Goal: Download file/media

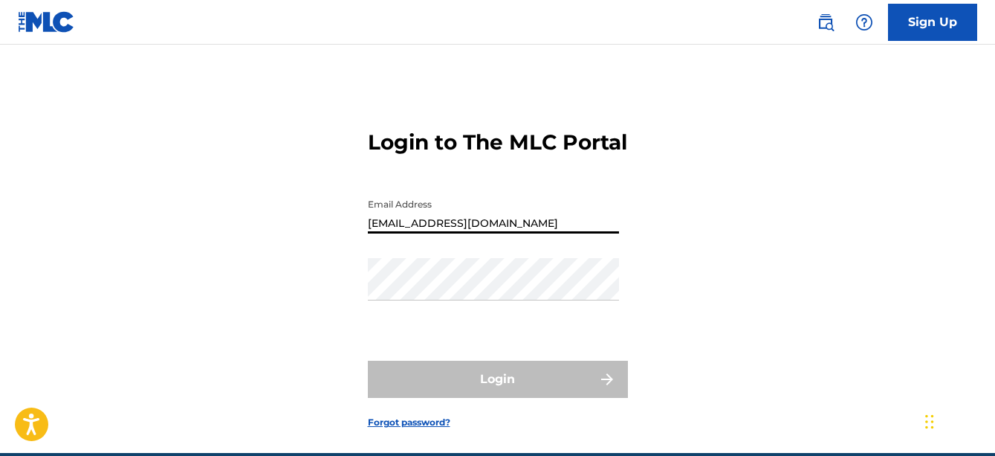
type input "[EMAIL_ADDRESS][DOMAIN_NAME]"
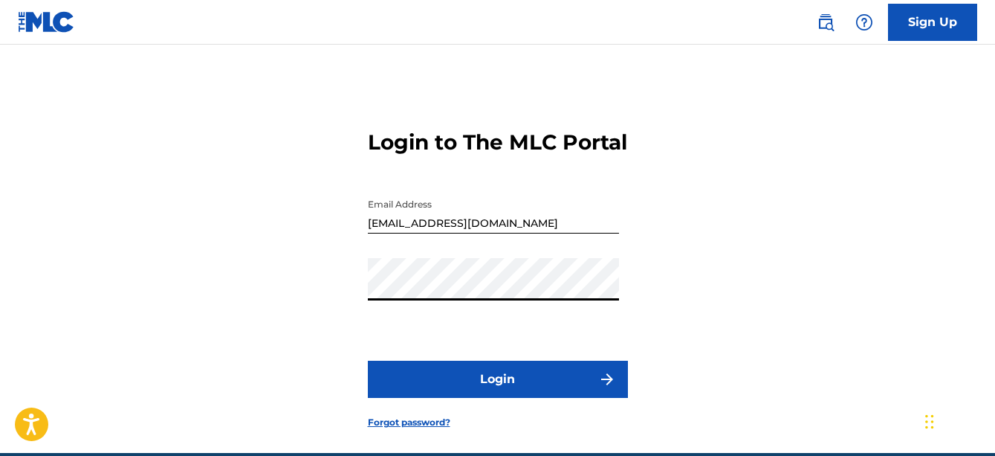
click at [527, 391] on button "Login" at bounding box center [498, 379] width 260 height 37
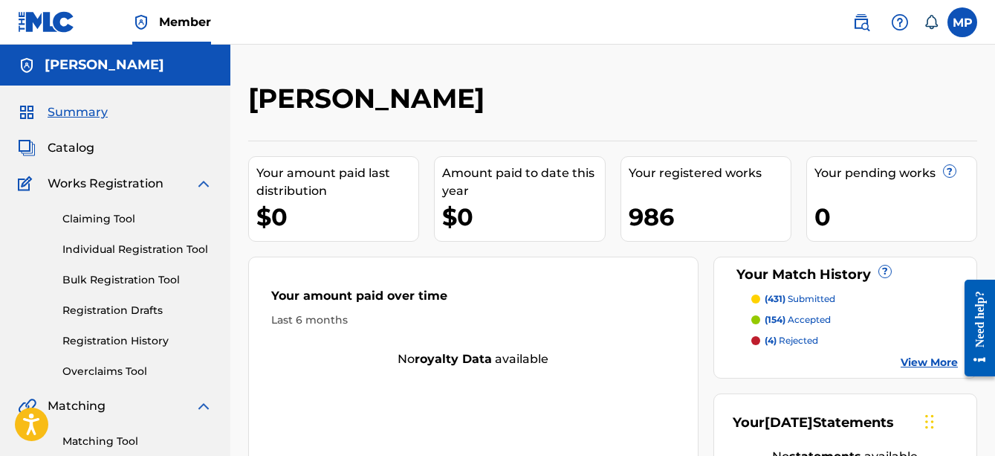
click at [915, 361] on link "View More" at bounding box center [929, 363] width 57 height 16
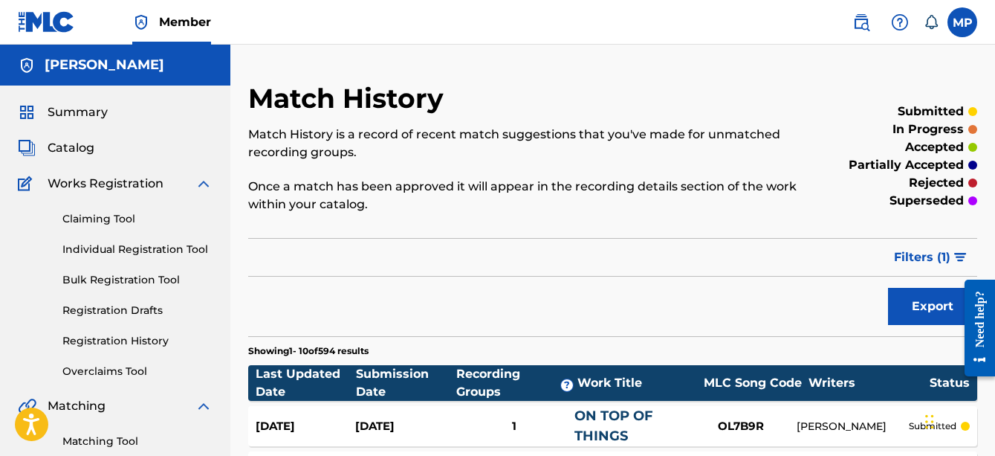
click at [893, 314] on button "Export" at bounding box center [932, 306] width 89 height 37
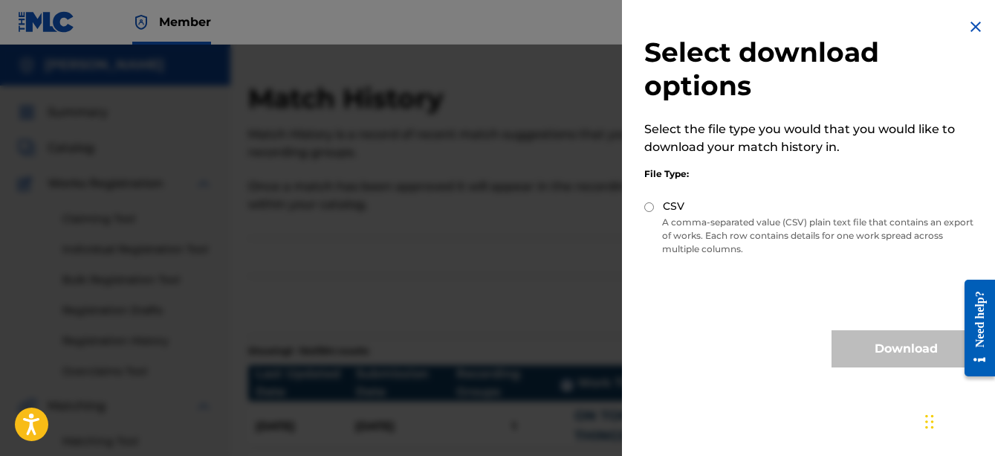
click at [669, 205] on label "CSV" at bounding box center [674, 206] width 22 height 16
click at [654, 205] on input "CSV" at bounding box center [649, 207] width 10 height 10
radio input "true"
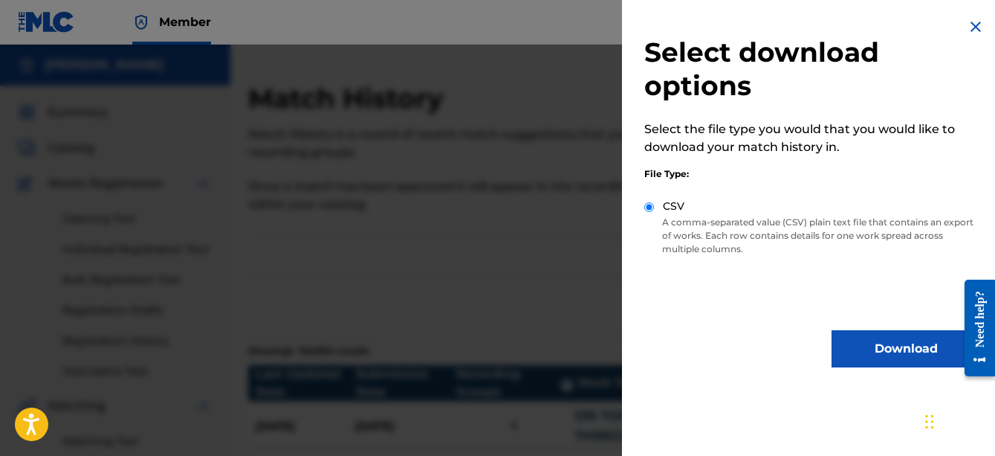
click at [887, 348] on button "Download" at bounding box center [906, 348] width 149 height 37
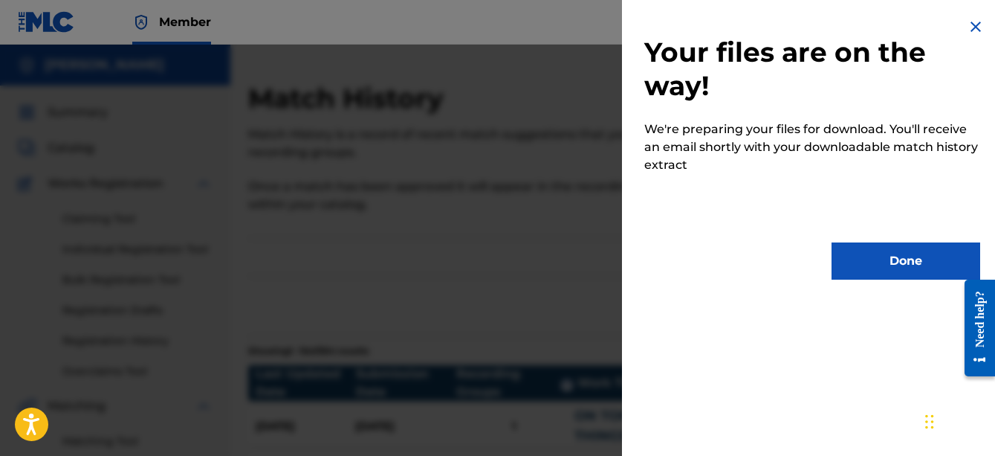
click at [895, 269] on button "Done" at bounding box center [906, 260] width 149 height 37
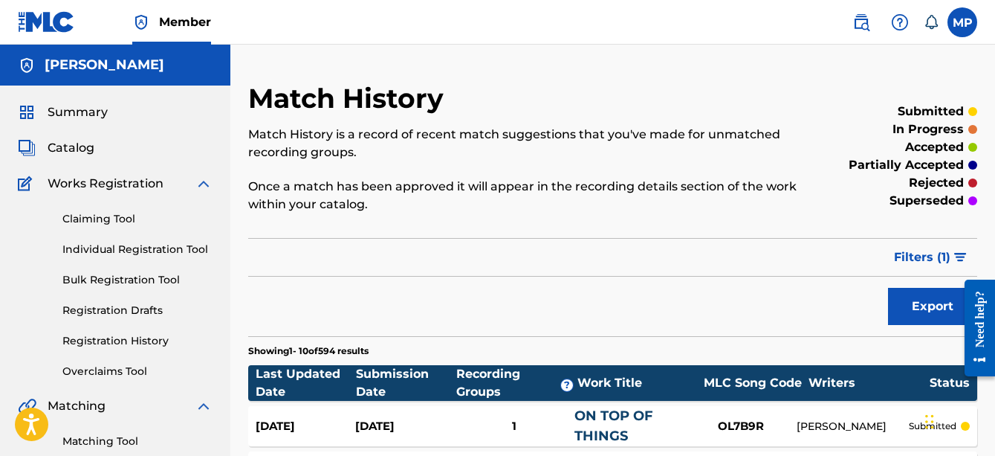
click at [77, 153] on span "Catalog" at bounding box center [71, 148] width 47 height 18
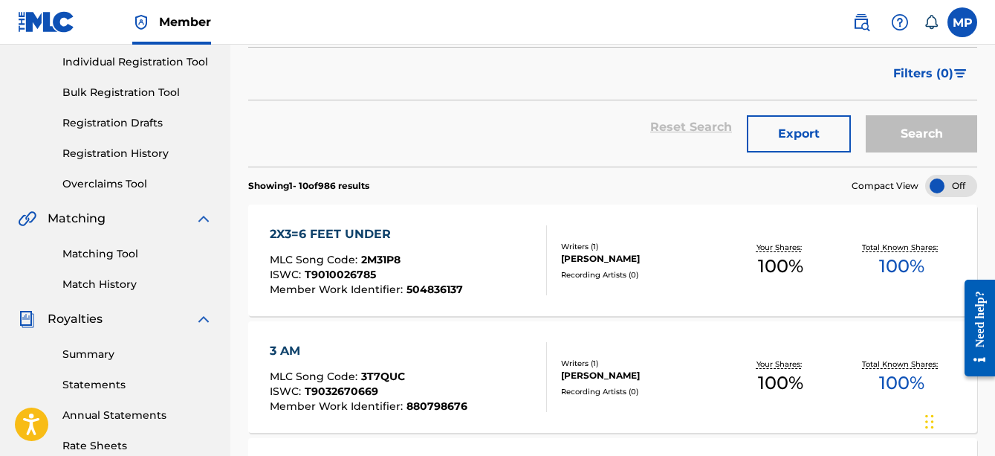
scroll to position [210, 0]
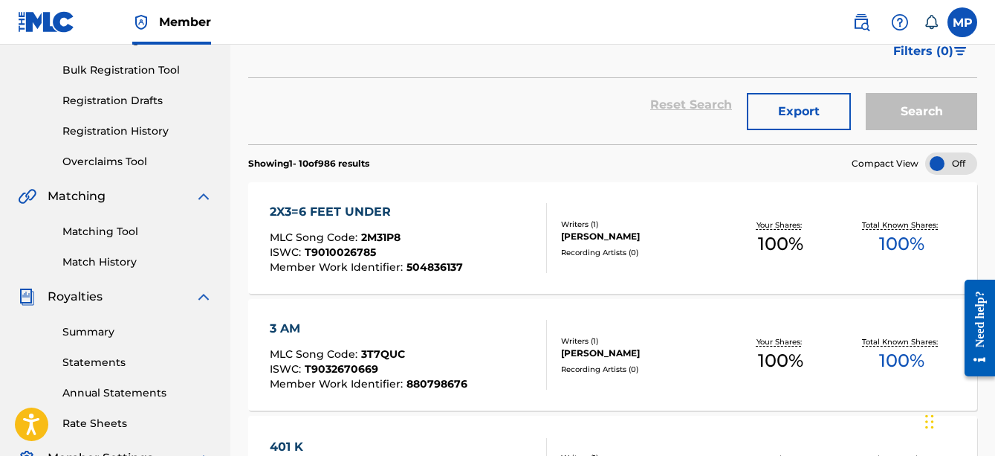
click at [801, 103] on button "Export" at bounding box center [799, 111] width 104 height 37
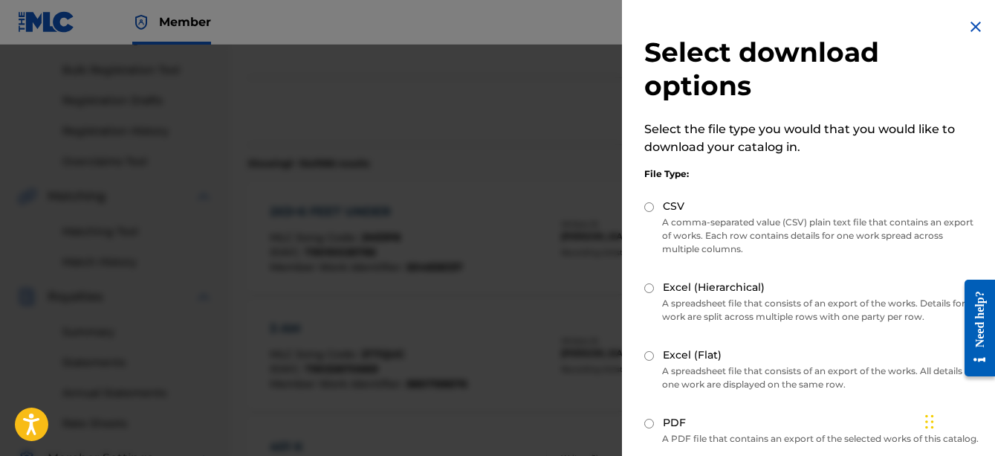
click at [676, 203] on label "CSV" at bounding box center [674, 206] width 22 height 16
click at [654, 203] on input "CSV" at bounding box center [649, 207] width 10 height 10
radio input "true"
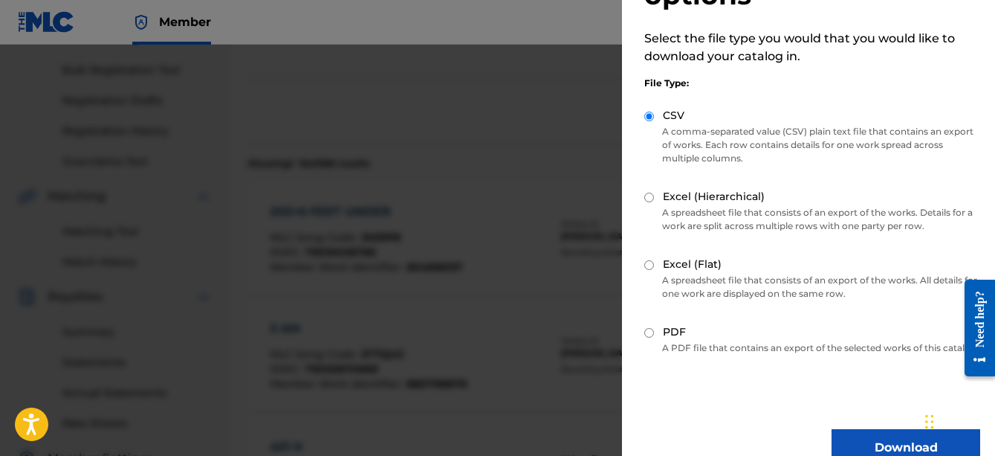
scroll to position [132, 0]
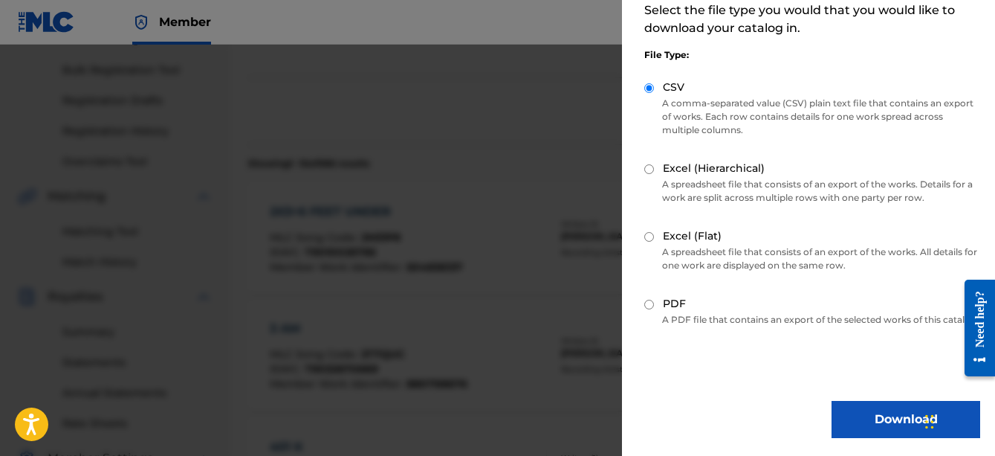
click at [864, 427] on button "Download" at bounding box center [906, 419] width 149 height 37
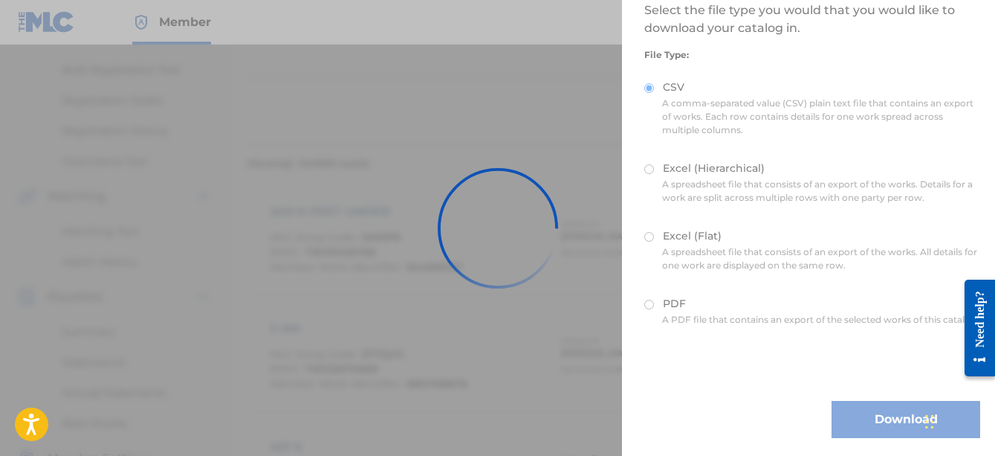
scroll to position [0, 0]
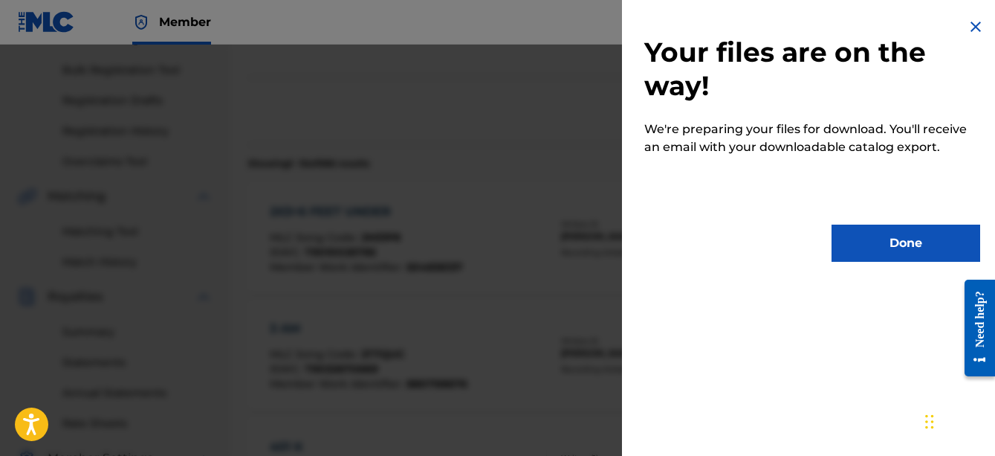
click at [855, 257] on button "Done" at bounding box center [906, 242] width 149 height 37
